Goal: Task Accomplishment & Management: Manage account settings

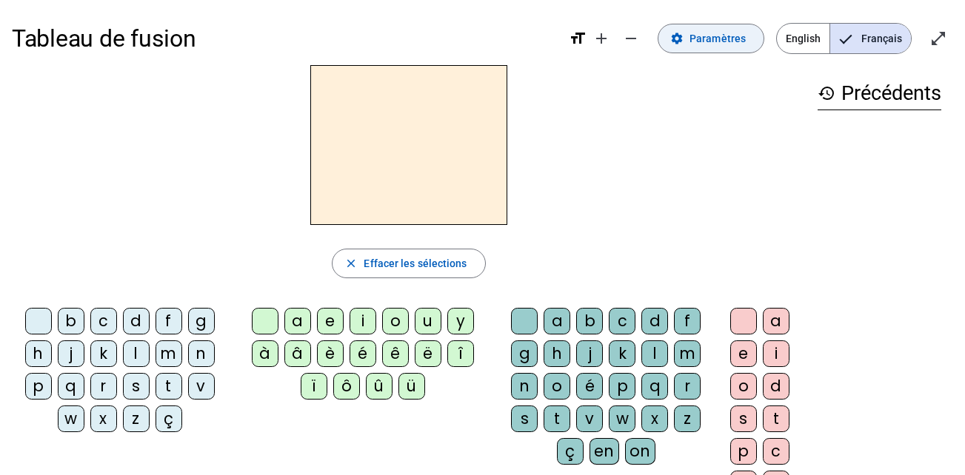
click at [715, 44] on span "Paramètres" at bounding box center [718, 39] width 56 height 18
click at [710, 36] on span "Paramètres" at bounding box center [718, 39] width 56 height 18
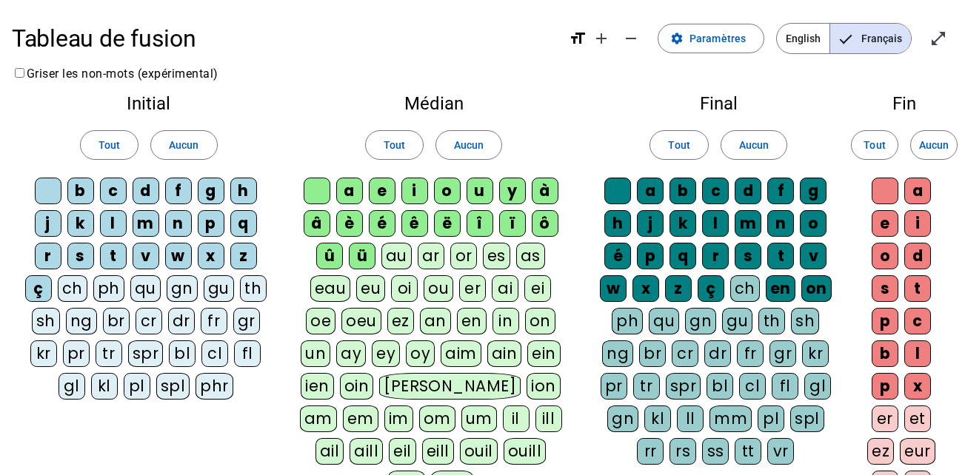
click at [815, 41] on span "English" at bounding box center [803, 39] width 53 height 30
